Goal: Transaction & Acquisition: Purchase product/service

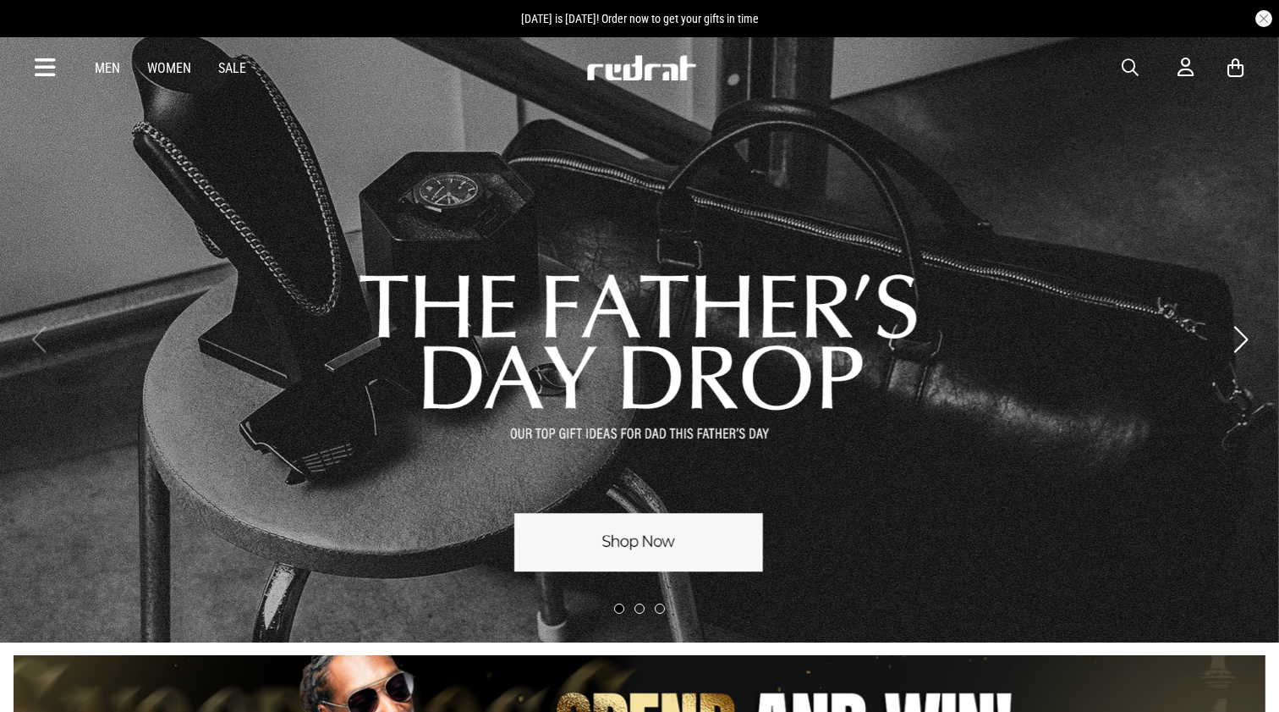
click at [1131, 71] on span "button" at bounding box center [1130, 68] width 17 height 20
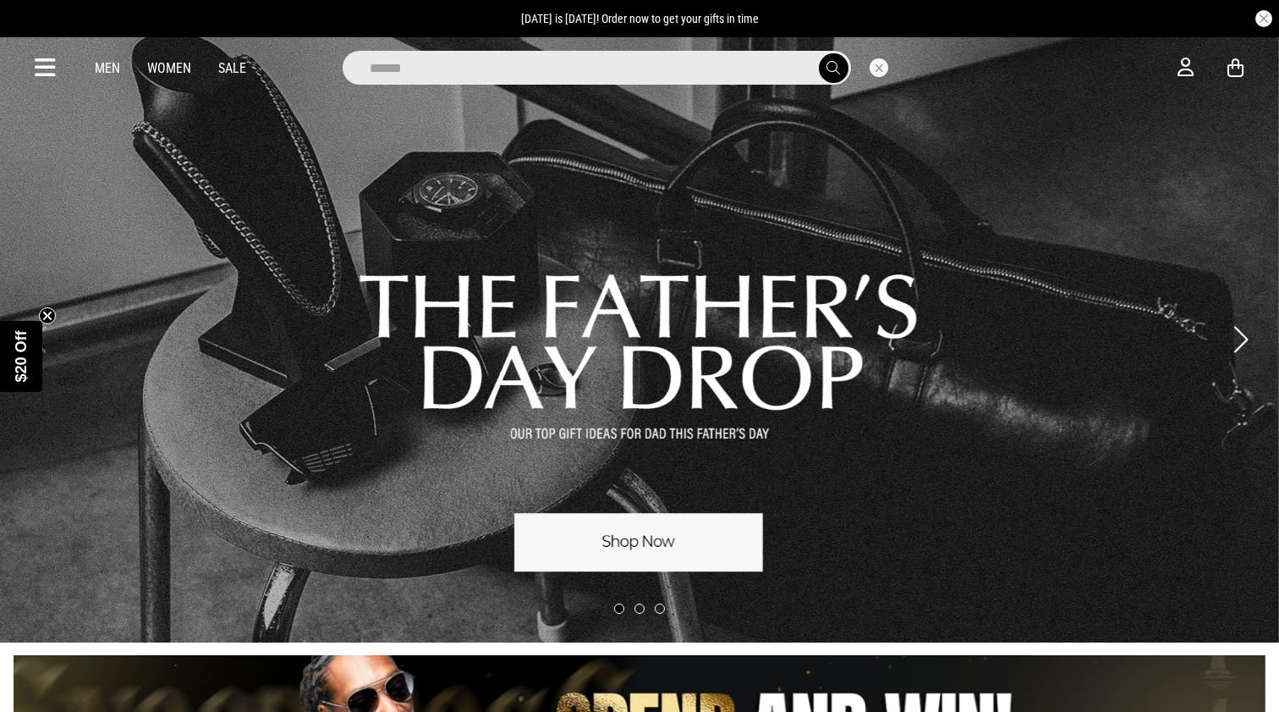
type input "******"
click at [833, 68] on button "submit" at bounding box center [834, 68] width 30 height 30
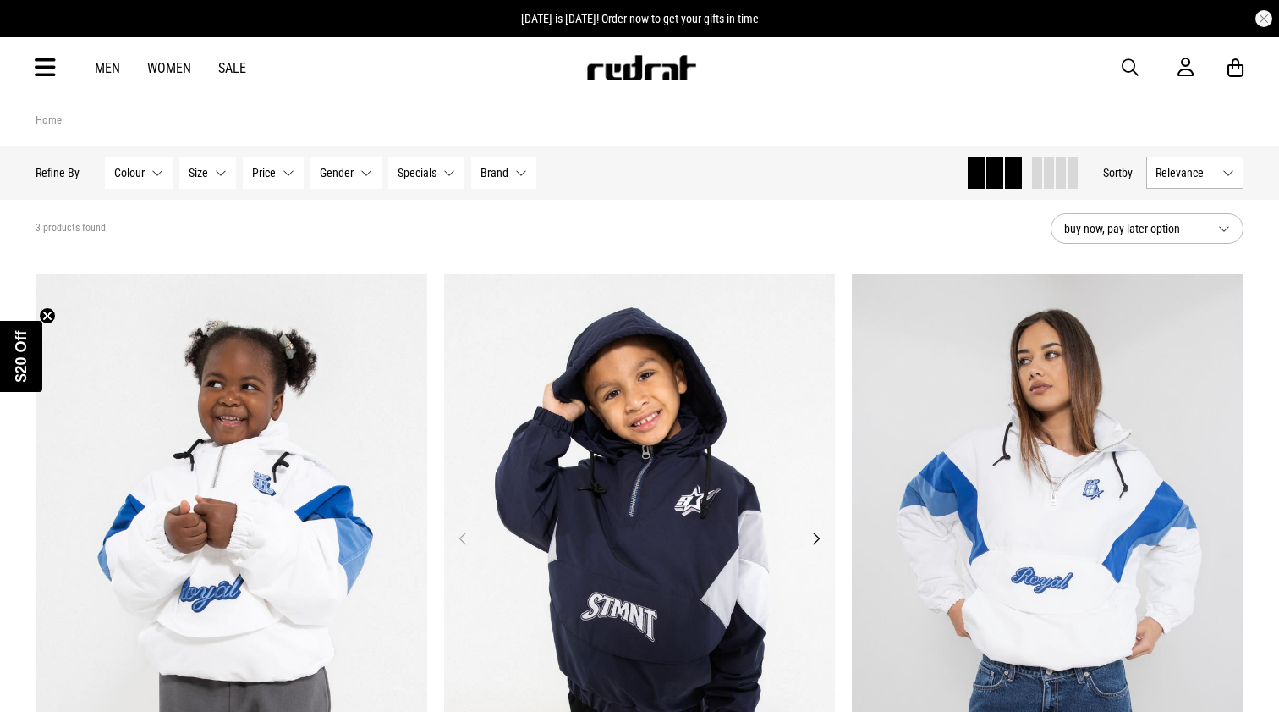
click at [679, 511] on img at bounding box center [640, 548] width 392 height 548
